Goal: Task Accomplishment & Management: Manage account settings

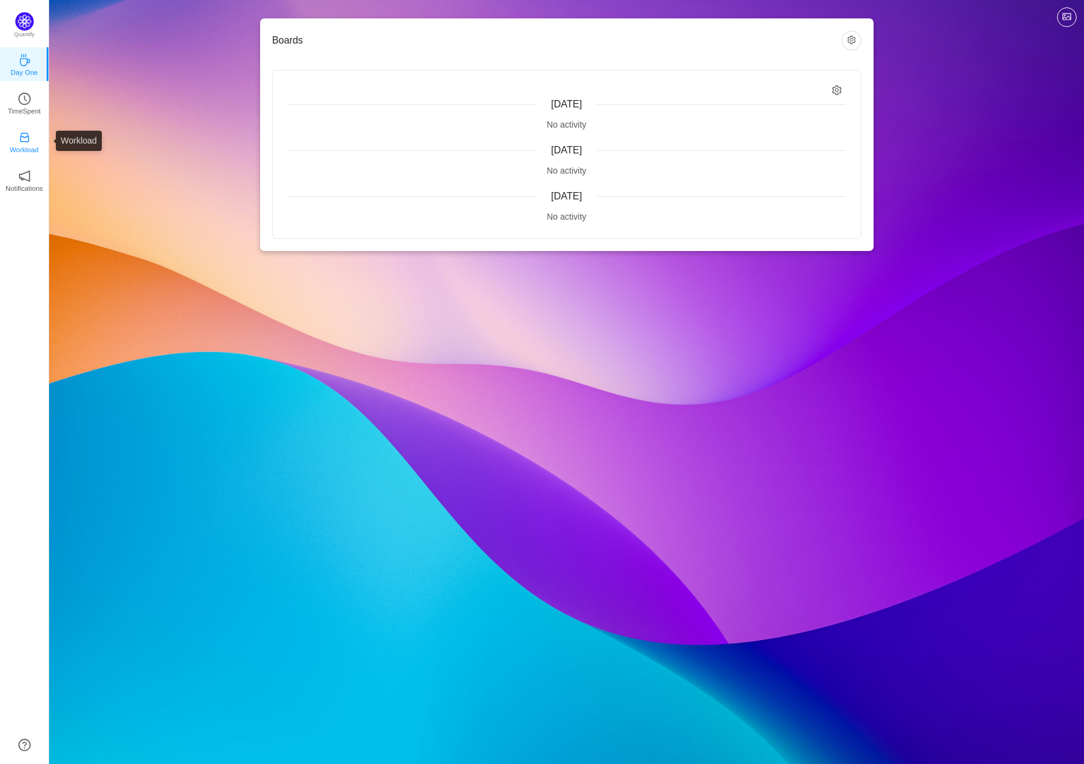
click at [18, 139] on link "Workload" at bounding box center [24, 141] width 12 height 12
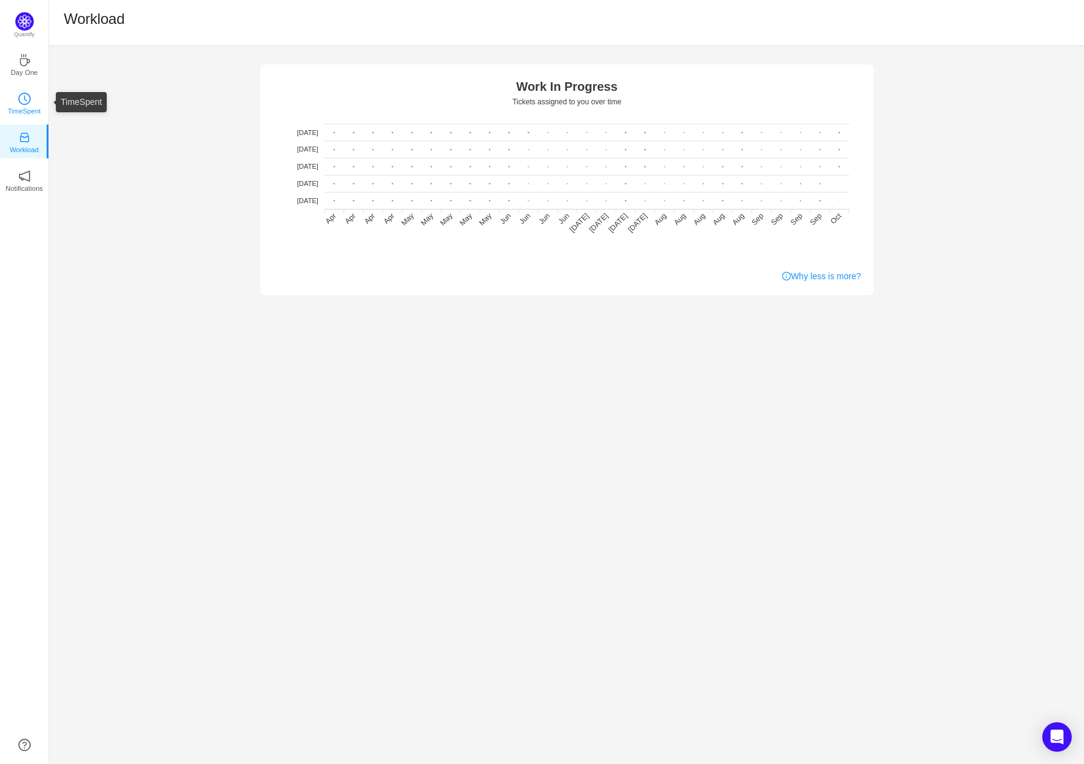
click at [18, 94] on icon "icon: clock-circle" at bounding box center [24, 99] width 12 height 12
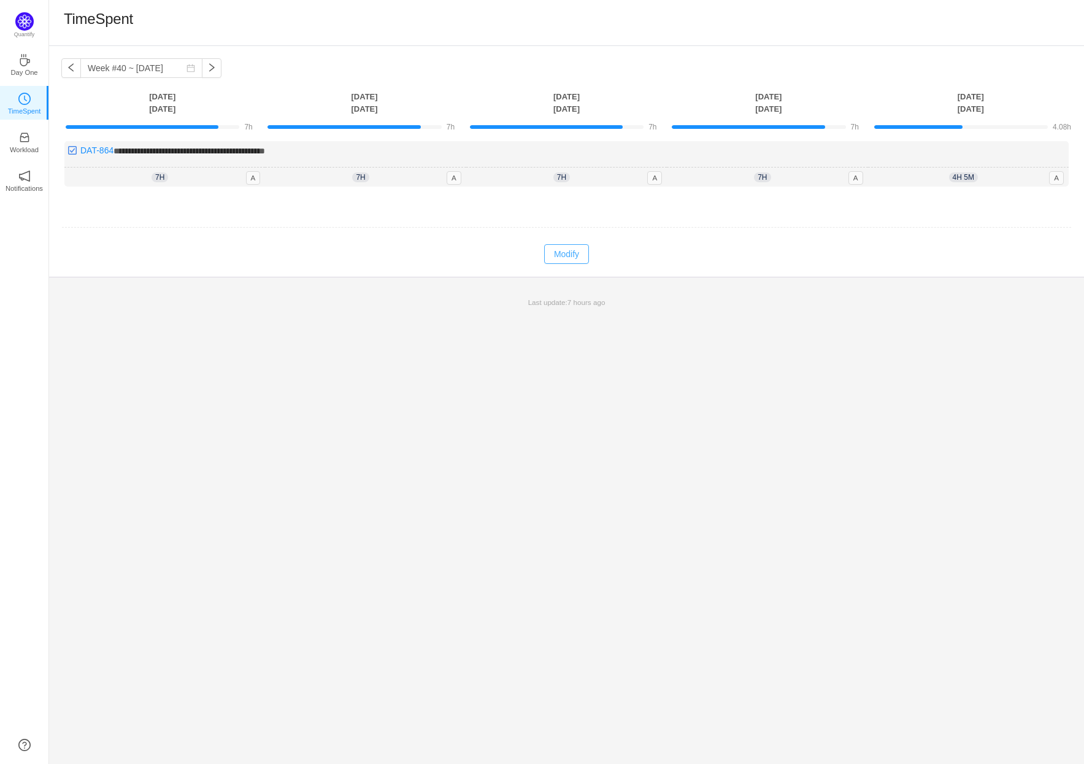
click at [588, 251] on button "Modify" at bounding box center [566, 254] width 45 height 20
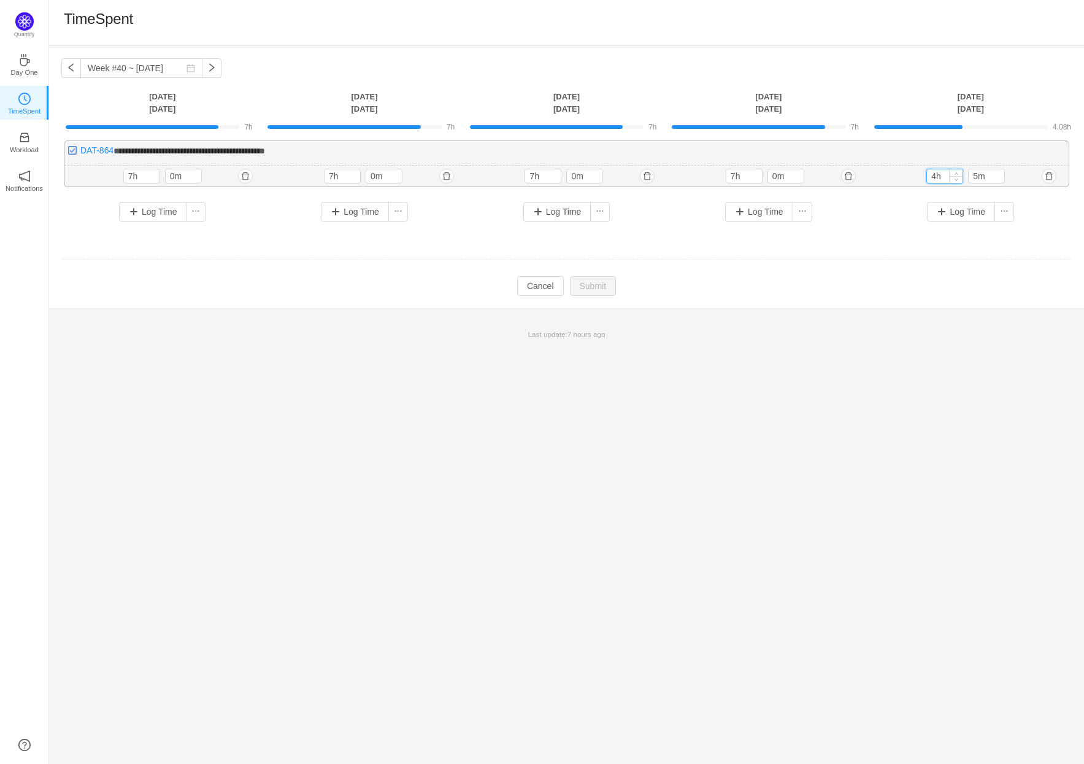
click at [934, 175] on input "4h" at bounding box center [945, 175] width 36 height 13
click at [930, 177] on input "4h" at bounding box center [945, 175] width 36 height 13
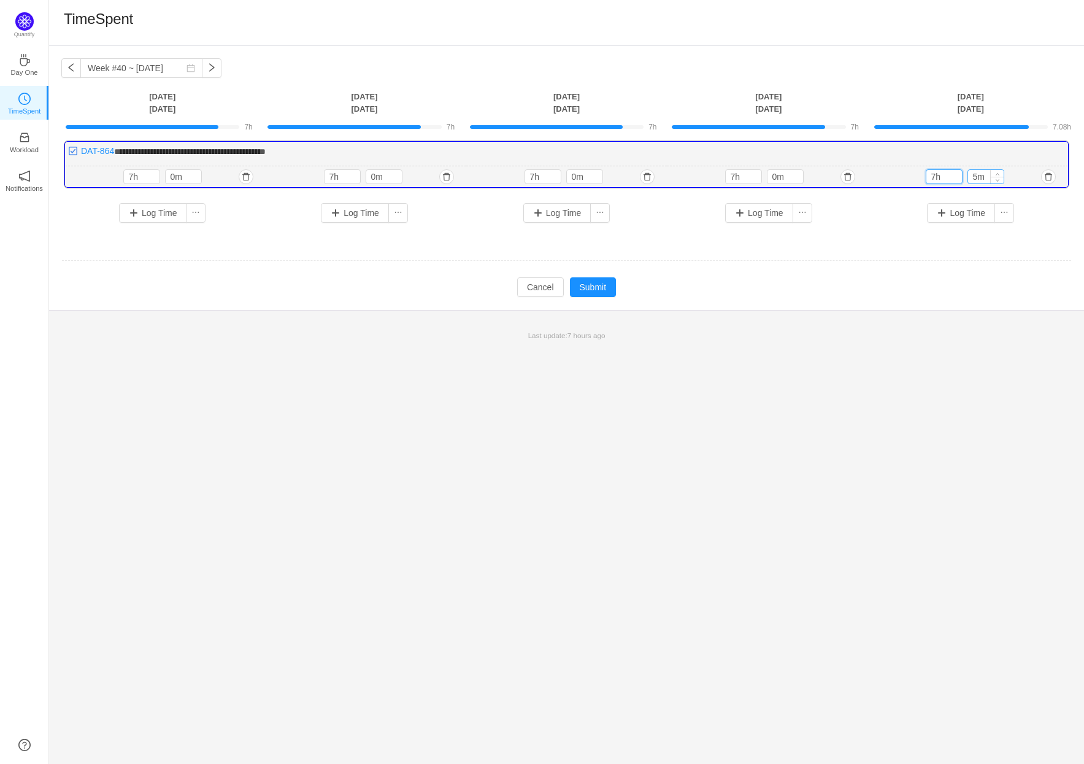
type input "7h"
click at [973, 177] on input "5m" at bounding box center [986, 176] width 36 height 13
type input "0m"
drag, startPoint x: 609, startPoint y: 300, endPoint x: 603, endPoint y: 285, distance: 16.5
click at [608, 299] on div "**********" at bounding box center [566, 178] width 1035 height 264
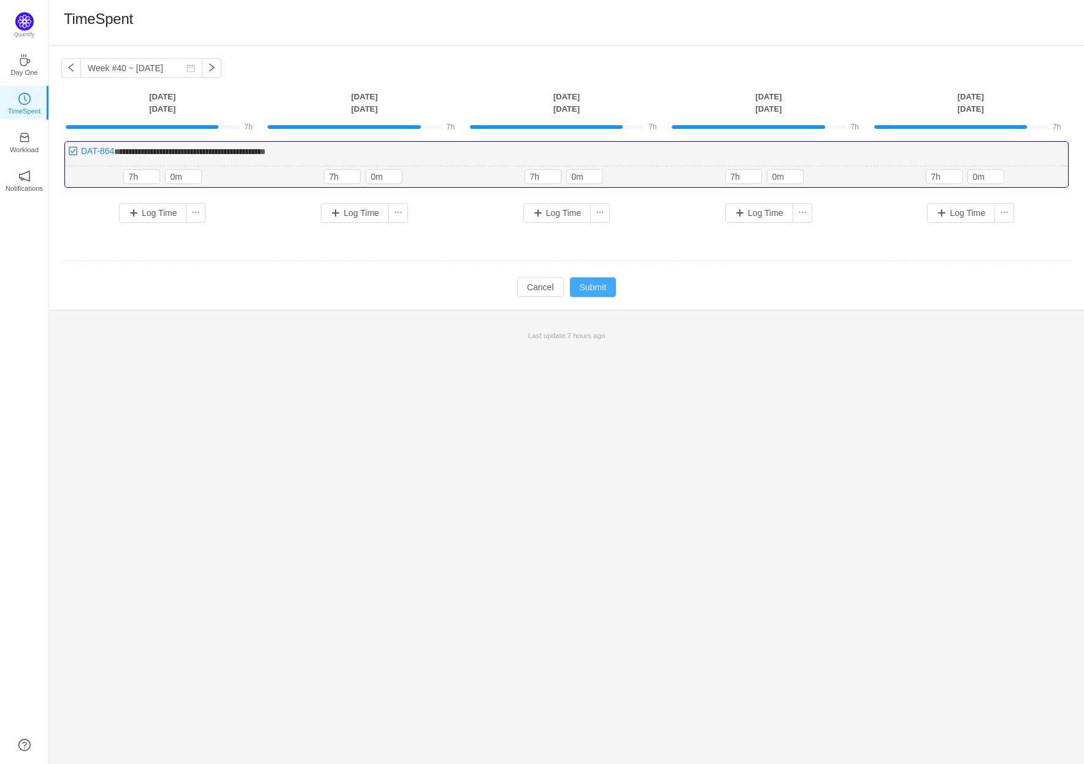
click at [602, 284] on button "Submit" at bounding box center [593, 287] width 47 height 20
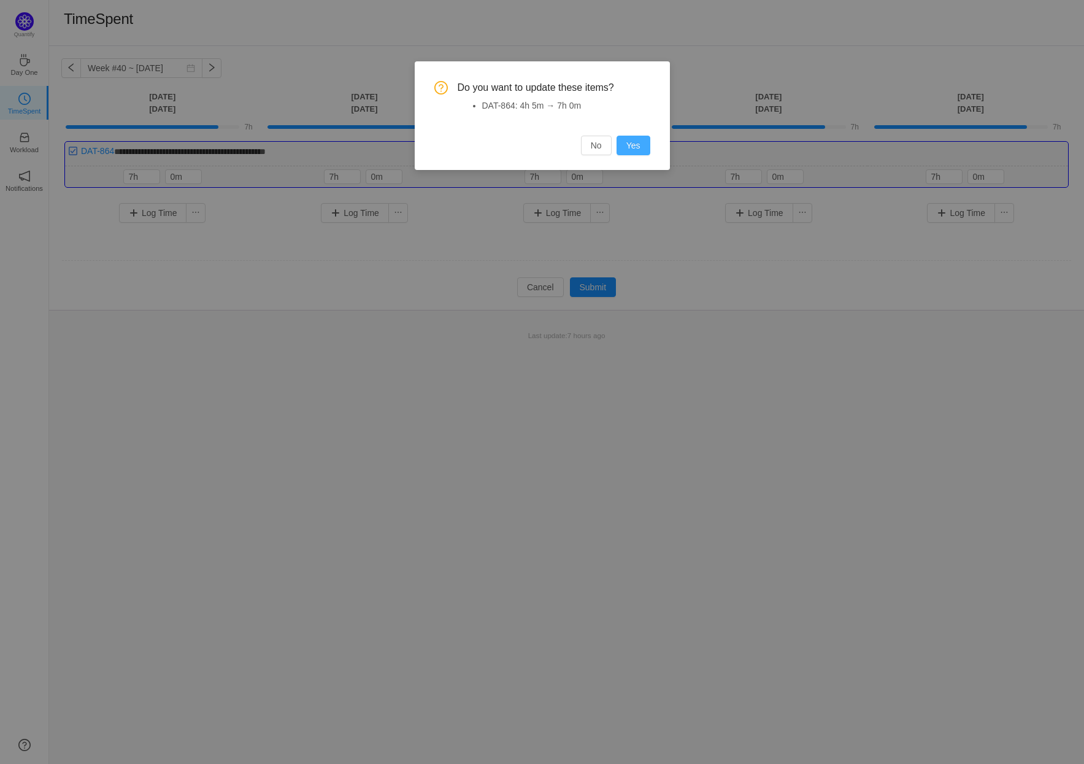
click at [635, 152] on button "Yes" at bounding box center [633, 146] width 34 height 20
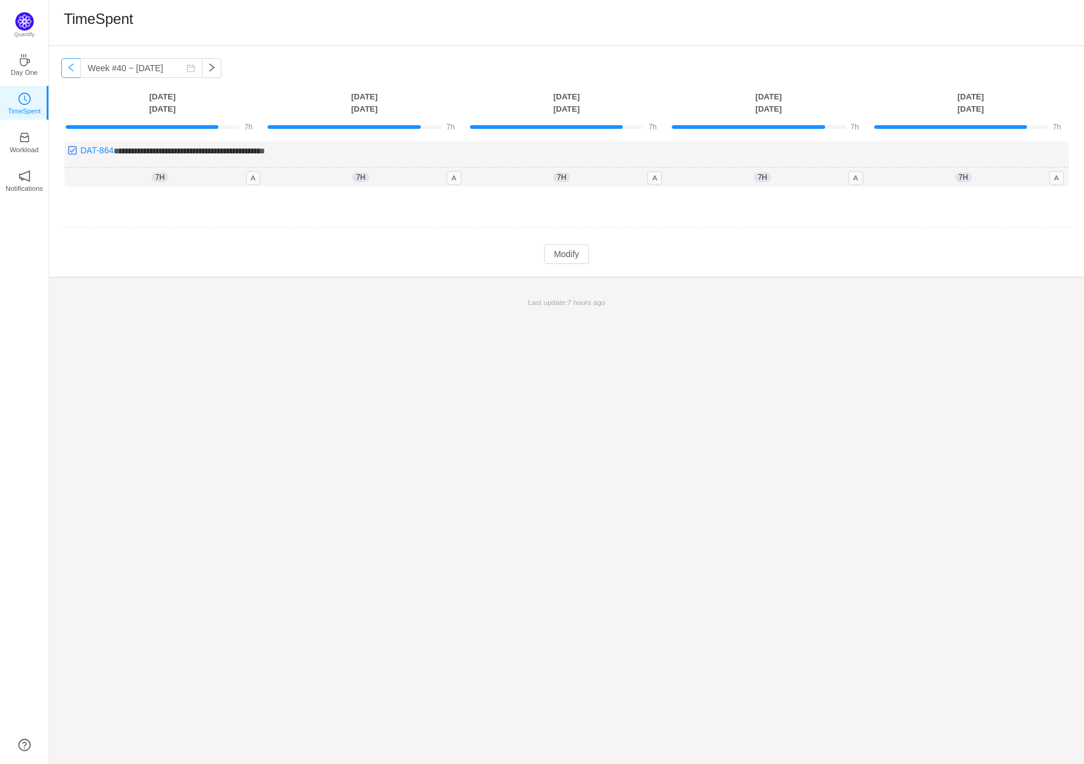
click at [72, 70] on button "button" at bounding box center [71, 68] width 20 height 20
type input "Week #39 ~ [DATE]"
